Goal: Information Seeking & Learning: Learn about a topic

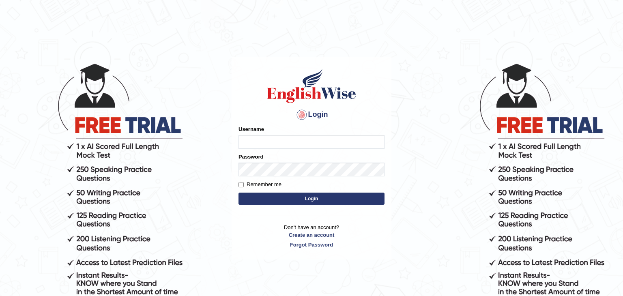
type input "Monia74"
click at [314, 198] on button "Login" at bounding box center [311, 199] width 146 height 12
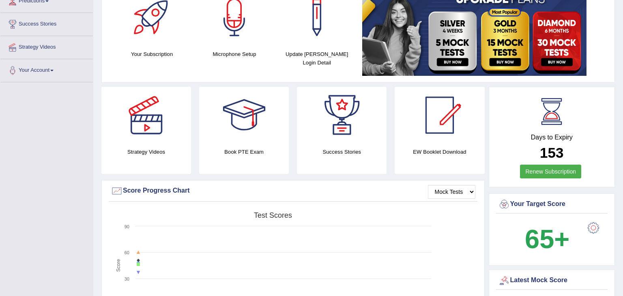
scroll to position [124, 0]
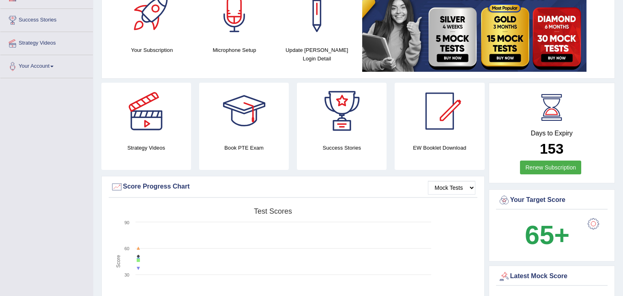
drag, startPoint x: 618, startPoint y: 100, endPoint x: 620, endPoint y: 84, distance: 15.9
click at [620, 84] on html "Toggle navigation Home Practice Questions Speaking Practice Read Aloud Repeat S…" at bounding box center [311, 24] width 623 height 296
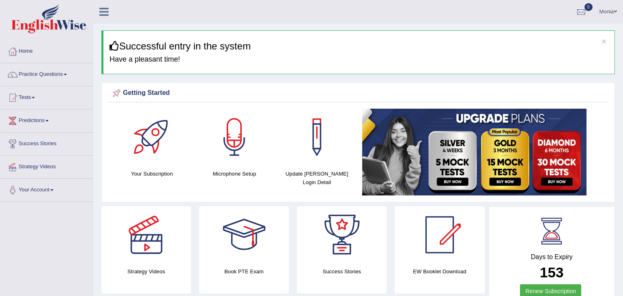
scroll to position [0, 0]
click at [158, 172] on h4 "Your Subscription" at bounding box center [152, 174] width 74 height 9
click at [153, 144] on div at bounding box center [152, 137] width 57 height 57
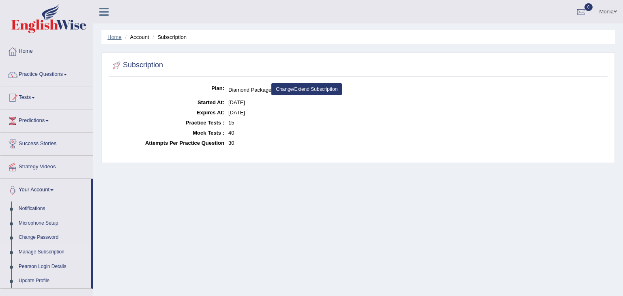
click at [114, 40] on link "Home" at bounding box center [114, 37] width 14 height 6
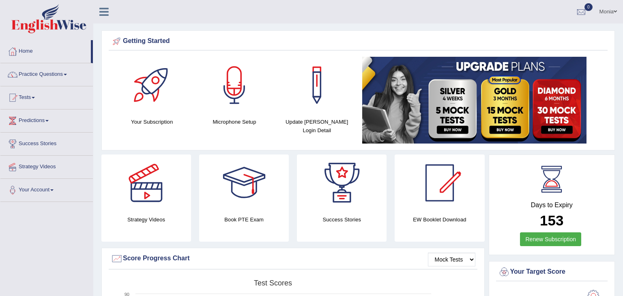
click at [67, 74] on span at bounding box center [65, 75] width 3 height 2
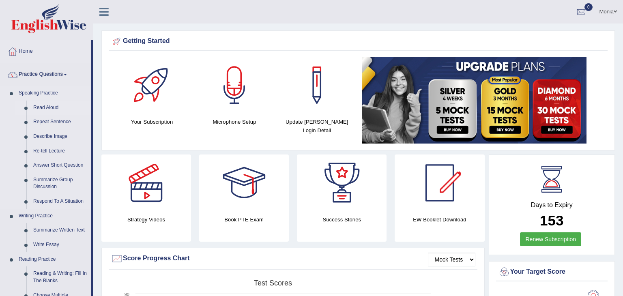
click at [56, 107] on link "Read Aloud" at bounding box center [60, 108] width 61 height 15
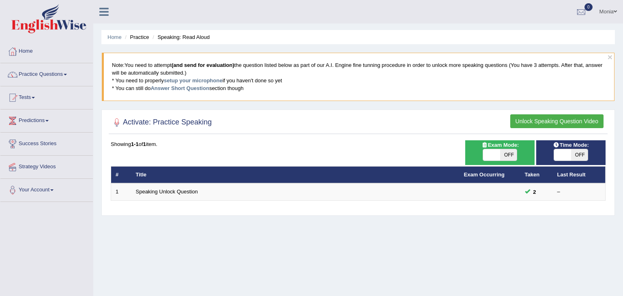
click at [172, 182] on th "Title" at bounding box center [295, 174] width 328 height 17
click at [58, 75] on link "Practice Questions" at bounding box center [46, 73] width 92 height 20
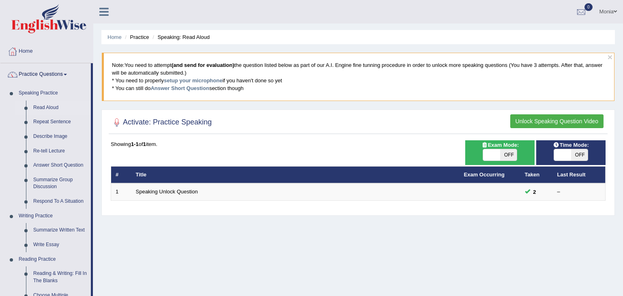
click at [547, 122] on button "Unlock Speaking Question Video" at bounding box center [556, 121] width 93 height 14
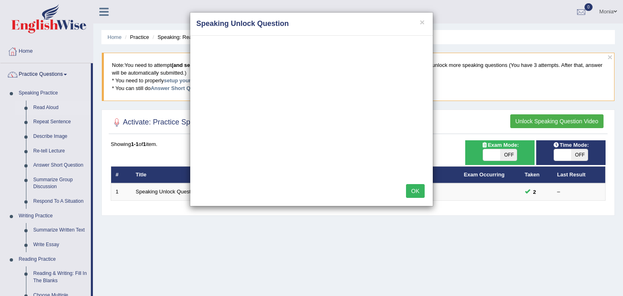
click at [413, 191] on button "OK" at bounding box center [415, 191] width 19 height 14
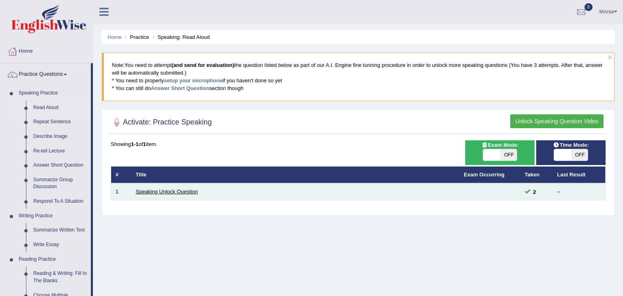
click at [176, 193] on link "Speaking Unlock Question" at bounding box center [167, 192] width 62 height 6
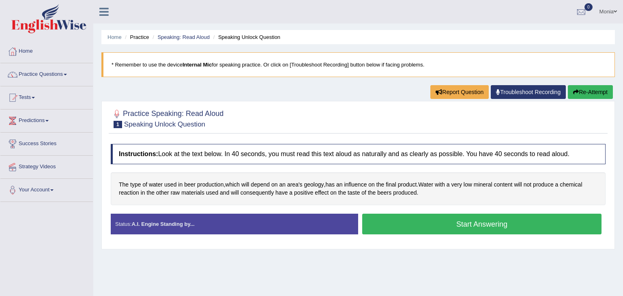
click at [424, 226] on button "Start Answering" at bounding box center [481, 224] width 239 height 21
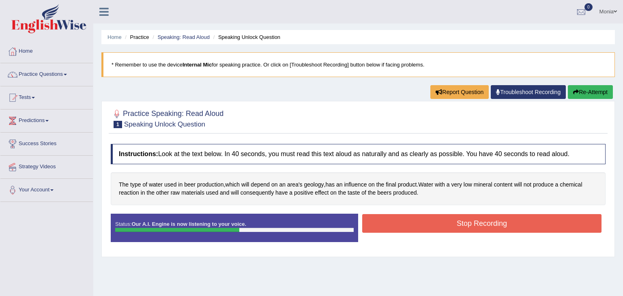
click at [424, 226] on button "Stop Recording" at bounding box center [481, 223] width 239 height 19
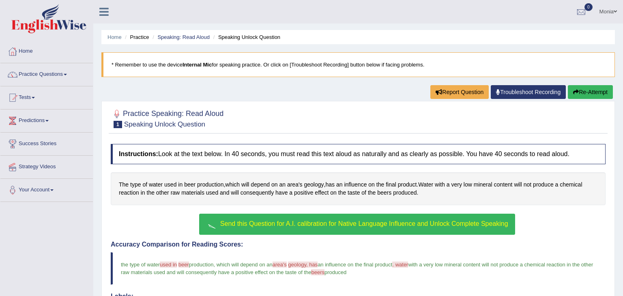
click at [360, 225] on span "Send this Question for A.I. calibration for Native Language Influence and Unloc…" at bounding box center [364, 223] width 288 height 7
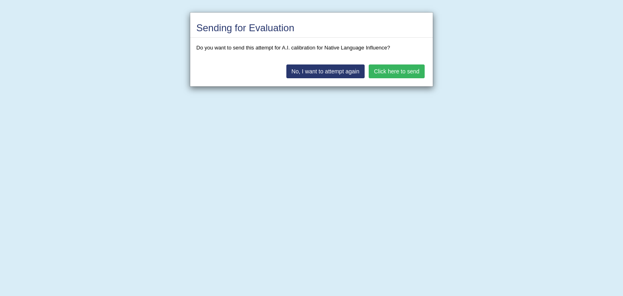
click at [406, 63] on div "No, I want to attempt again Click here to send" at bounding box center [311, 72] width 242 height 28
click at [407, 69] on button "Click here to send" at bounding box center [397, 71] width 56 height 14
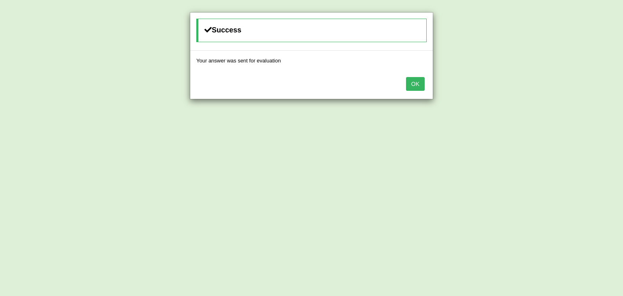
click at [417, 81] on button "OK" at bounding box center [415, 84] width 19 height 14
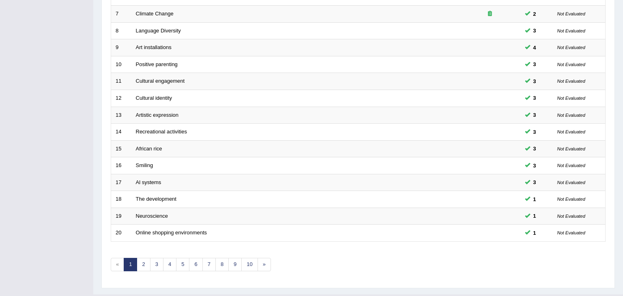
scroll to position [242, 0]
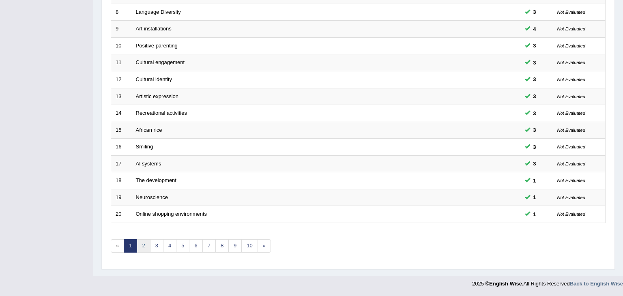
click at [144, 249] on link "2" at bounding box center [143, 245] width 13 height 13
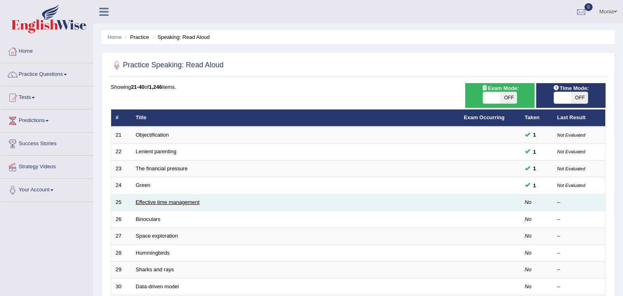
click at [179, 204] on link "Effective time management" at bounding box center [168, 202] width 64 height 6
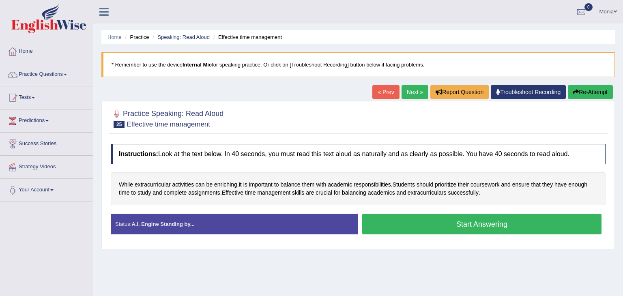
click at [486, 225] on button "Start Answering" at bounding box center [481, 224] width 239 height 21
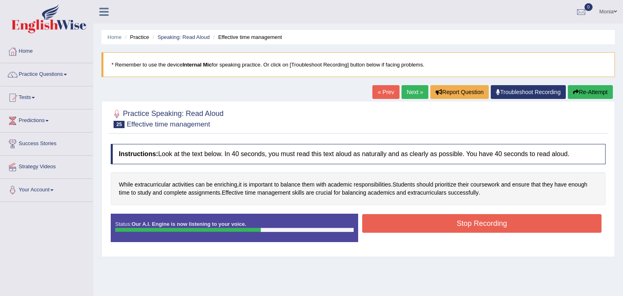
click at [486, 225] on button "Stop Recording" at bounding box center [481, 223] width 239 height 19
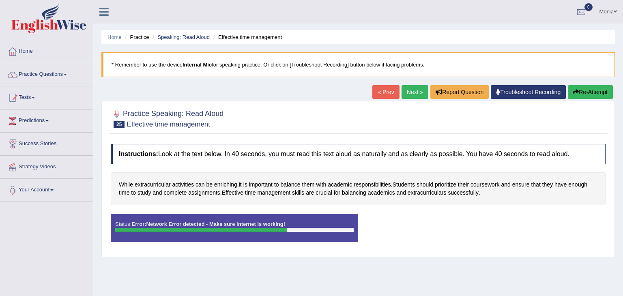
click at [439, 269] on div "Home Practice Speaking: Read Aloud Effective time management * Remember to use …" at bounding box center [358, 203] width 530 height 406
click at [586, 92] on button "Re-Attempt" at bounding box center [590, 92] width 45 height 14
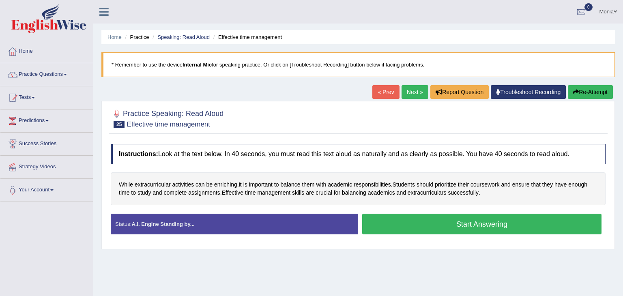
click at [504, 230] on button "Start Answering" at bounding box center [481, 224] width 239 height 21
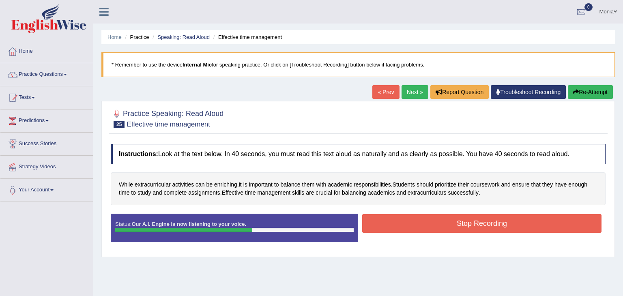
click at [504, 230] on button "Stop Recording" at bounding box center [481, 223] width 239 height 19
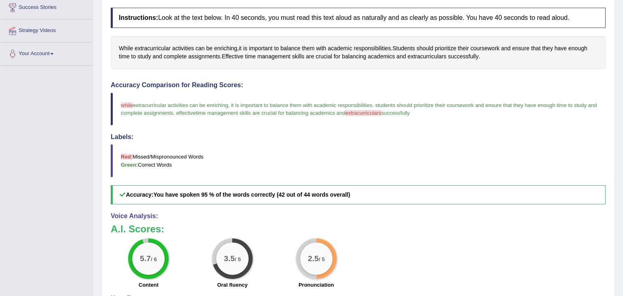
scroll to position [143, 0]
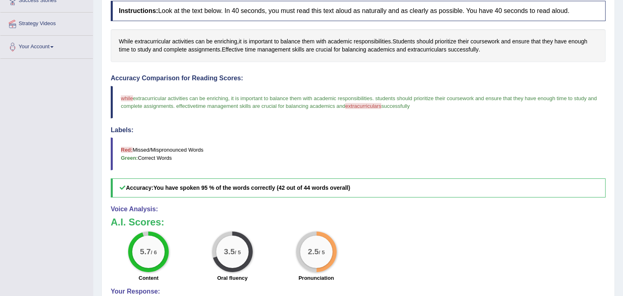
click at [618, 219] on div "Home Practice Speaking: Read Aloud Effective time management * Remember to use …" at bounding box center [358, 112] width 530 height 510
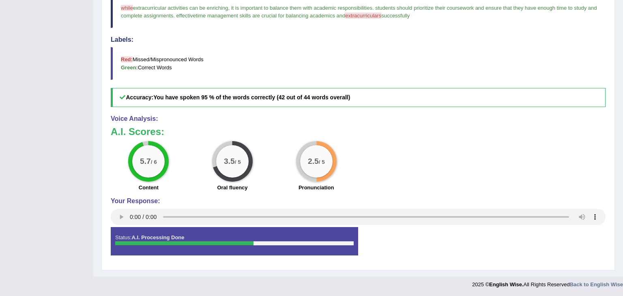
scroll to position [0, 0]
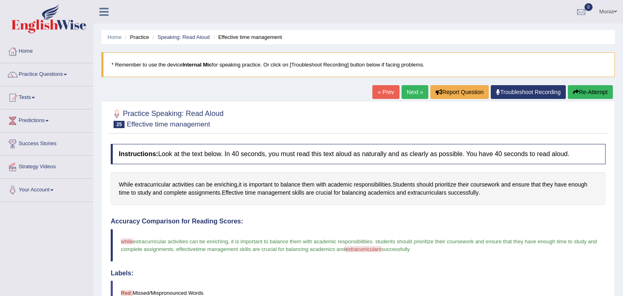
click at [412, 92] on link "Next »" at bounding box center [414, 92] width 27 height 14
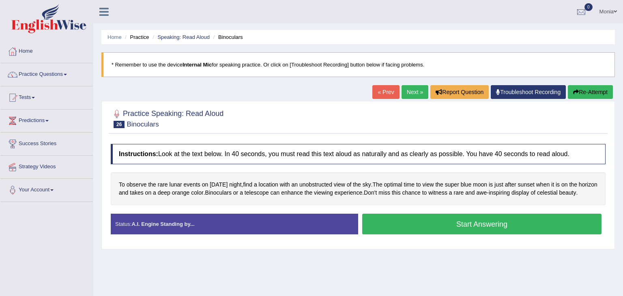
click at [474, 234] on button "Start Answering" at bounding box center [481, 224] width 239 height 21
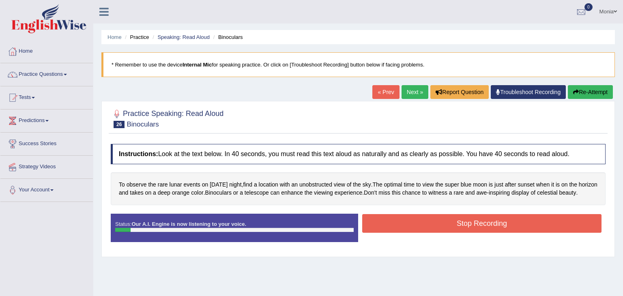
click at [474, 233] on button "Stop Recording" at bounding box center [481, 223] width 239 height 19
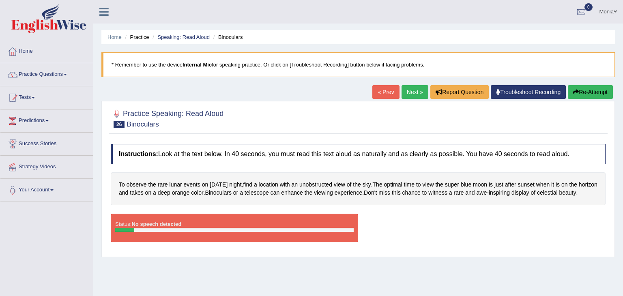
click at [593, 93] on button "Re-Attempt" at bounding box center [590, 92] width 45 height 14
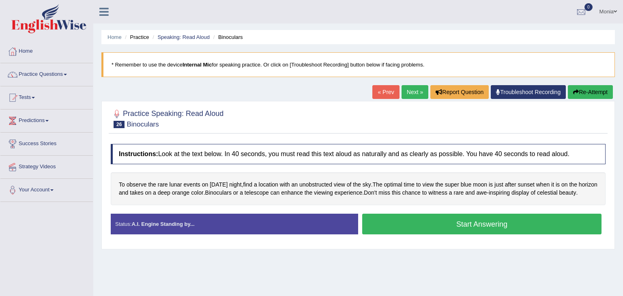
click at [522, 233] on button "Start Answering" at bounding box center [481, 224] width 239 height 21
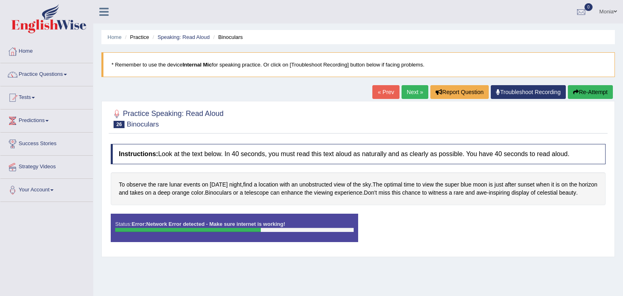
click at [591, 93] on button "Re-Attempt" at bounding box center [590, 92] width 45 height 14
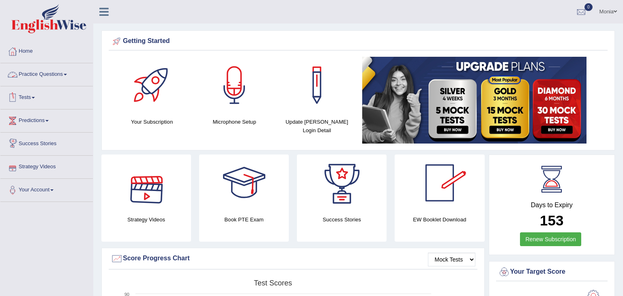
click at [64, 71] on link "Practice Questions" at bounding box center [46, 73] width 92 height 20
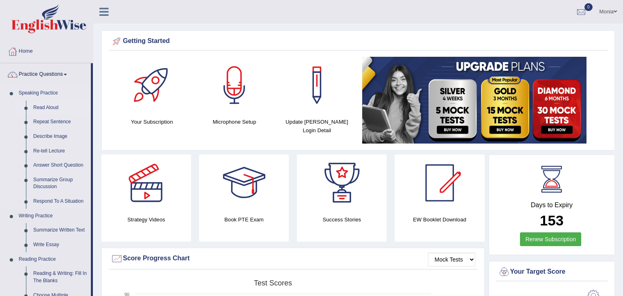
click at [52, 107] on link "Read Aloud" at bounding box center [60, 108] width 61 height 15
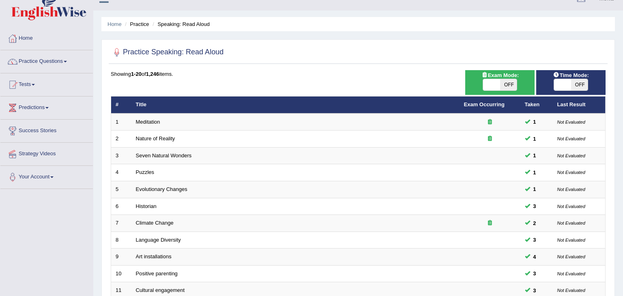
scroll to position [12, 0]
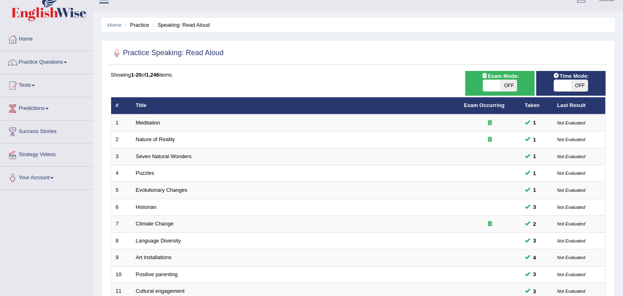
click at [511, 83] on span "OFF" at bounding box center [508, 85] width 17 height 11
checkbox input "true"
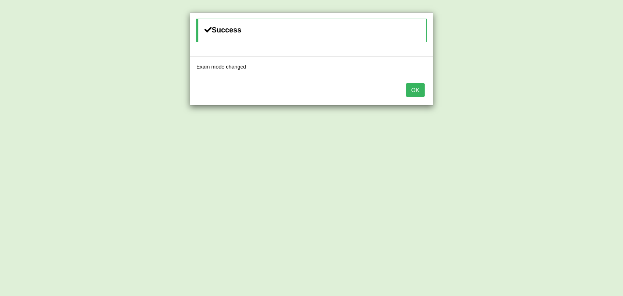
click at [417, 91] on button "OK" at bounding box center [415, 90] width 19 height 14
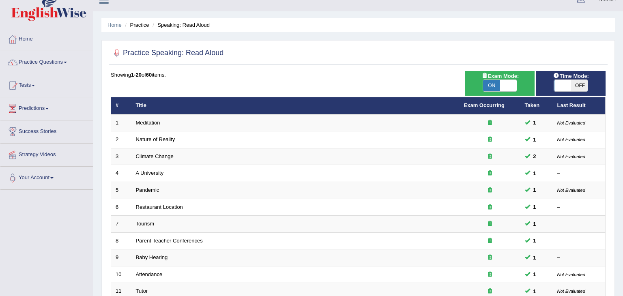
click at [587, 85] on span "OFF" at bounding box center [579, 85] width 17 height 11
checkbox input "true"
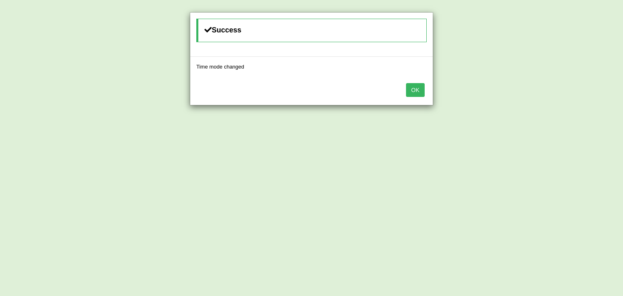
click at [416, 84] on button "OK" at bounding box center [415, 90] width 19 height 14
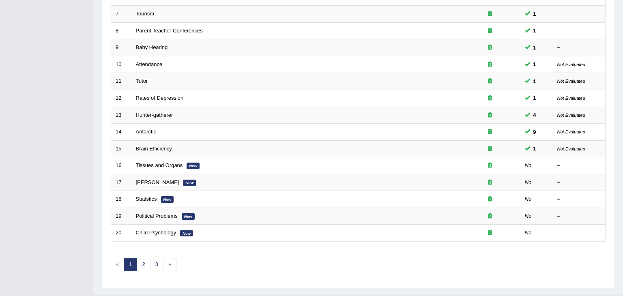
scroll to position [223, 0]
drag, startPoint x: 622, startPoint y: 64, endPoint x: 622, endPoint y: 180, distance: 116.8
click at [622, 180] on div "Home Practice Speaking: Read Aloud Practice Speaking: Read Aloud Time Mode: ON …" at bounding box center [358, 35] width 530 height 517
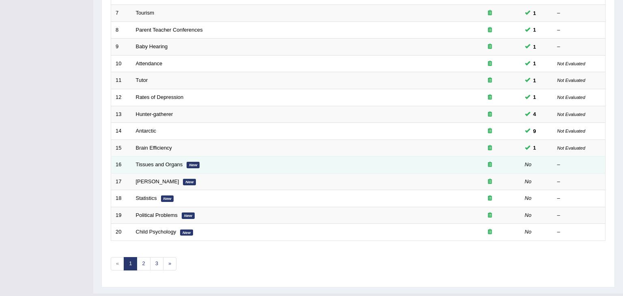
click at [215, 158] on td "Tissues and Organs New" at bounding box center [295, 165] width 328 height 17
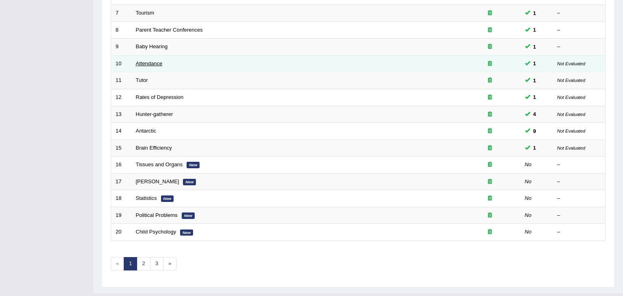
click at [147, 64] on link "Attendance" at bounding box center [149, 63] width 27 height 6
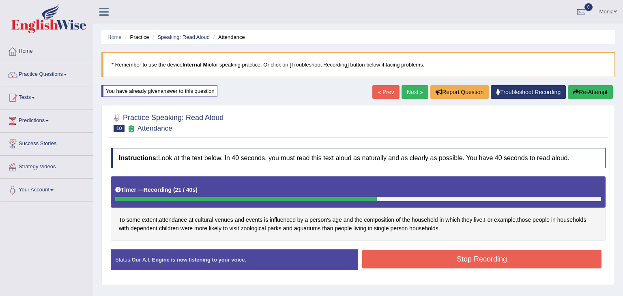
click at [473, 261] on button "Stop Recording" at bounding box center [481, 259] width 239 height 19
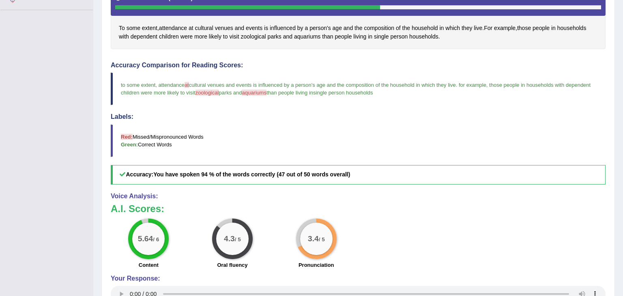
scroll to position [194, 0]
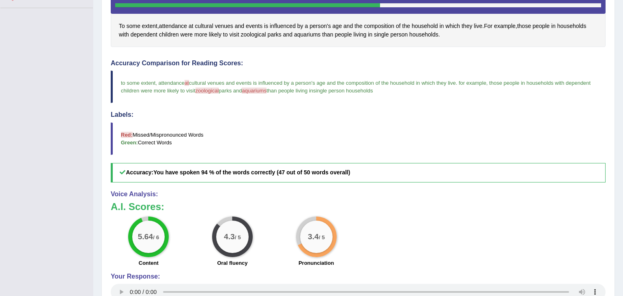
drag, startPoint x: 622, startPoint y: 86, endPoint x: 622, endPoint y: 189, distance: 103.4
click at [622, 189] on div "Home Practice Speaking: Read Aloud Attendance * Remember to use the device Inte…" at bounding box center [358, 75] width 530 height 538
drag, startPoint x: 622, startPoint y: 105, endPoint x: 622, endPoint y: 179, distance: 73.8
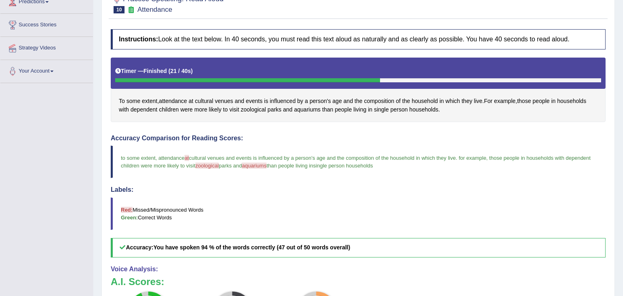
scroll to position [118, 0]
drag, startPoint x: 622, startPoint y: 192, endPoint x: 622, endPoint y: 152, distance: 40.1
click at [622, 152] on div "Home Practice Speaking: Read Aloud Attendance * Remember to use the device Inte…" at bounding box center [358, 151] width 530 height 538
drag, startPoint x: 622, startPoint y: 242, endPoint x: 621, endPoint y: 315, distance: 72.2
click at [621, 178] on html "Toggle navigation Home Practice Questions Speaking Practice Read Aloud Repeat S…" at bounding box center [311, 30] width 623 height 296
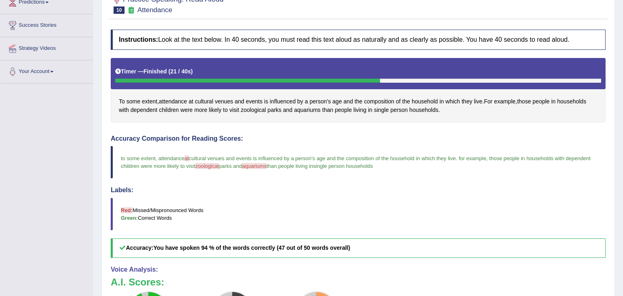
drag, startPoint x: 622, startPoint y: 17, endPoint x: 622, endPoint y: 197, distance: 180.0
click at [622, 197] on div "Home Practice Speaking: Read Aloud Attendance * Remember to use the device Inte…" at bounding box center [358, 151] width 530 height 538
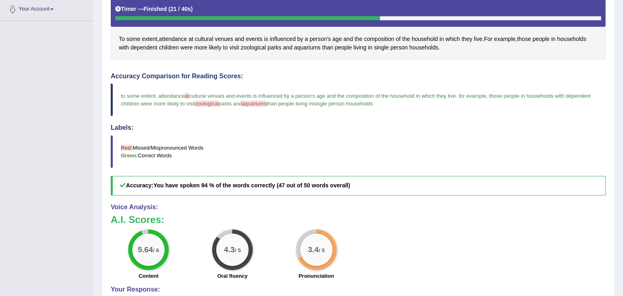
scroll to position [261, 0]
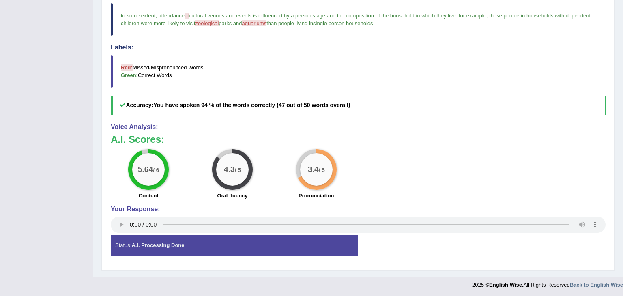
drag, startPoint x: 622, startPoint y: 64, endPoint x: 615, endPoint y: 224, distance: 160.3
click at [615, 224] on div "Home Practice Speaking: Read Aloud Attendance * Remember to use the device Inte…" at bounding box center [358, 8] width 530 height 538
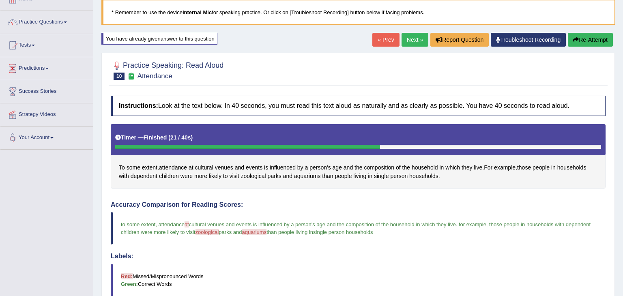
scroll to position [45, 0]
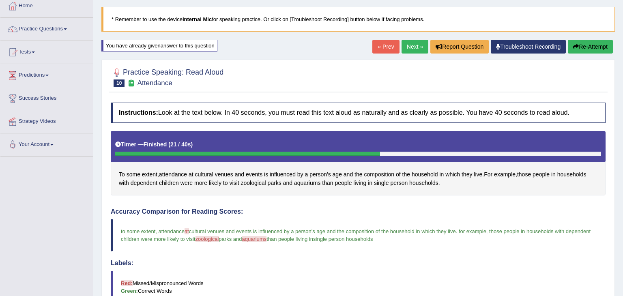
click at [406, 46] on link "Next »" at bounding box center [414, 47] width 27 height 14
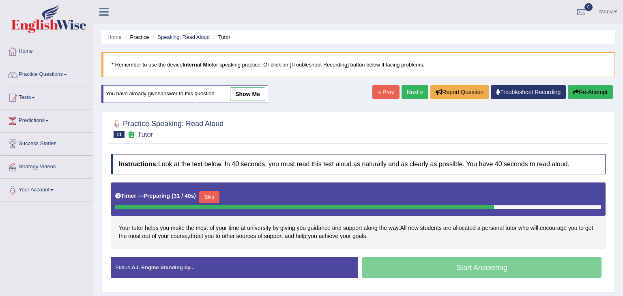
click at [207, 194] on button "Skip" at bounding box center [209, 197] width 20 height 12
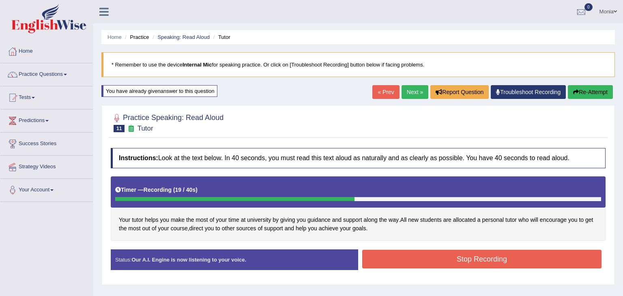
click at [461, 260] on button "Stop Recording" at bounding box center [481, 259] width 239 height 19
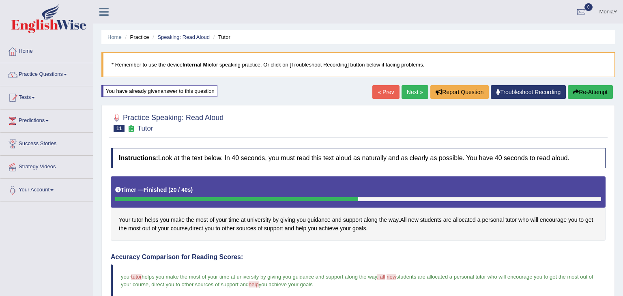
click at [409, 92] on link "Next »" at bounding box center [414, 92] width 27 height 14
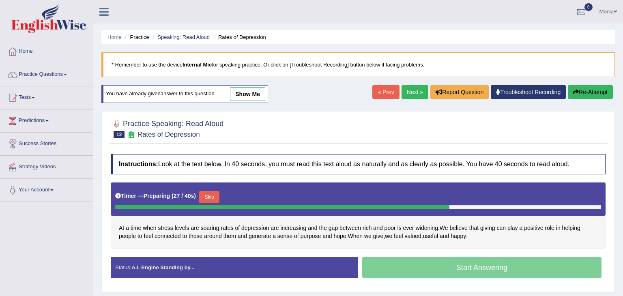
click at [213, 195] on button "Skip" at bounding box center [209, 197] width 20 height 12
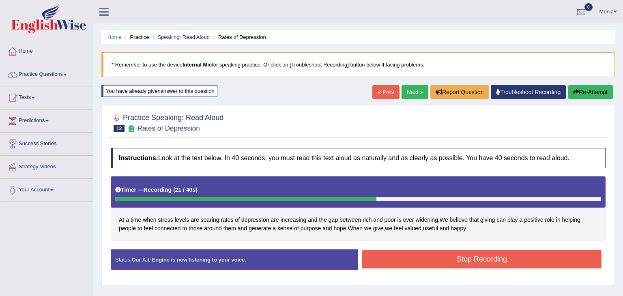
click at [408, 255] on button "Stop Recording" at bounding box center [481, 259] width 239 height 19
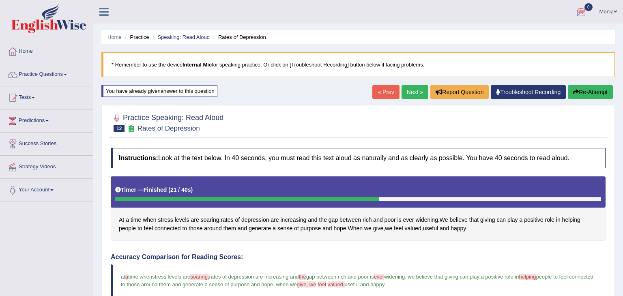
click at [412, 92] on link "Next »" at bounding box center [414, 92] width 27 height 14
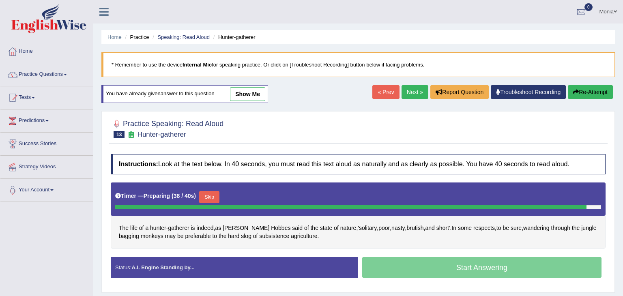
click at [209, 200] on button "Skip" at bounding box center [209, 197] width 20 height 12
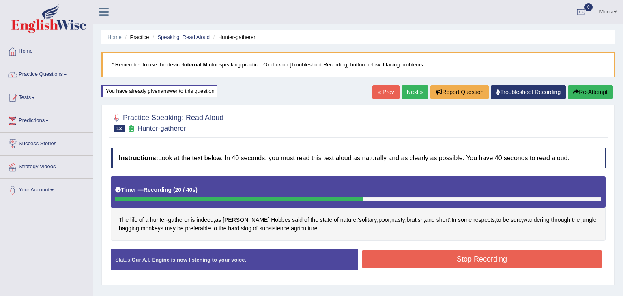
click at [406, 257] on button "Stop Recording" at bounding box center [481, 259] width 239 height 19
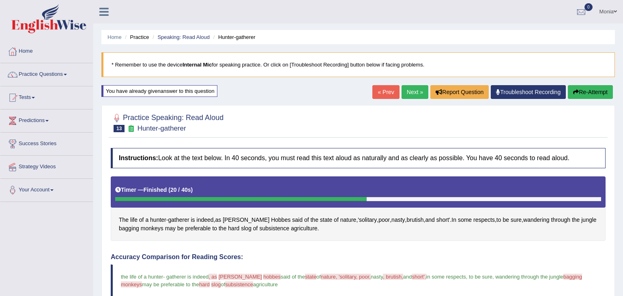
click at [408, 95] on link "Next »" at bounding box center [414, 92] width 27 height 14
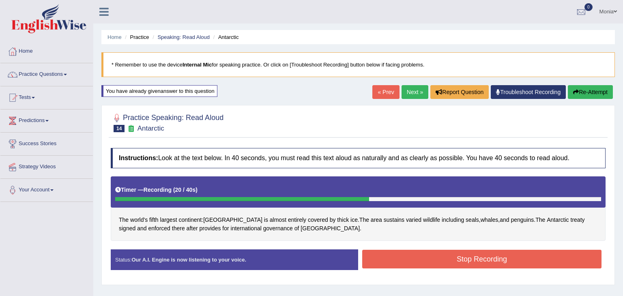
click at [462, 259] on button "Stop Recording" at bounding box center [481, 259] width 239 height 19
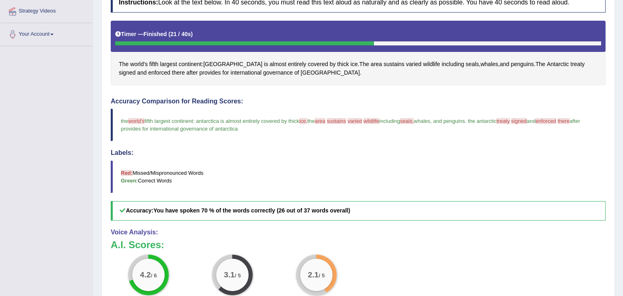
scroll to position [94, 0]
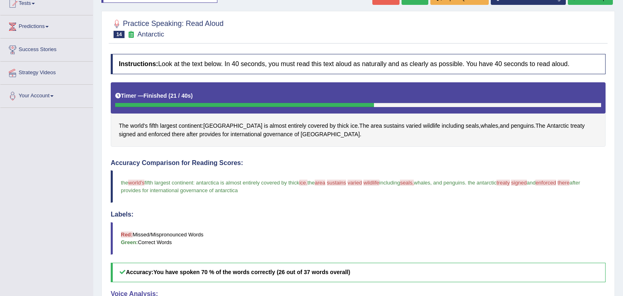
drag, startPoint x: 427, startPoint y: 181, endPoint x: 296, endPoint y: 189, distance: 131.2
click at [296, 189] on blockquote "the world's worst fifth largest continent : antarctica is almost entirely cover…" at bounding box center [358, 186] width 495 height 32
click at [374, 188] on blockquote "the world's worst fifth largest continent : antarctica is almost entirely cover…" at bounding box center [358, 186] width 495 height 32
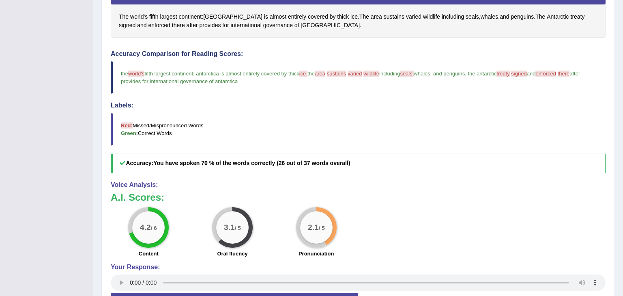
scroll to position [208, 0]
